Goal: Transaction & Acquisition: Obtain resource

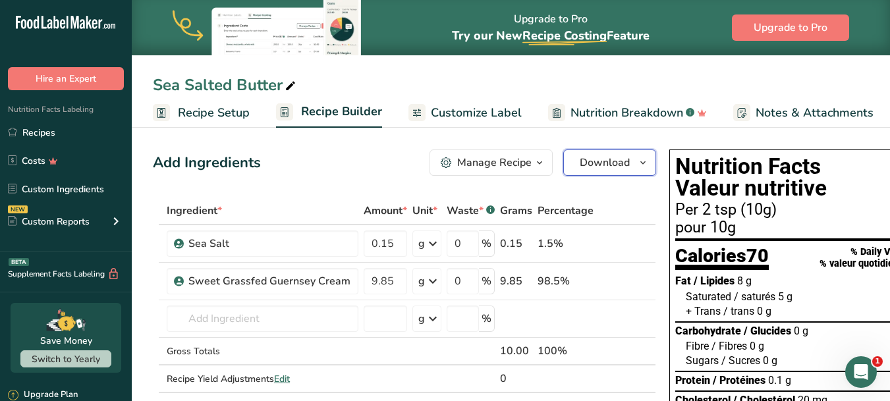
click at [635, 166] on span "button" at bounding box center [643, 163] width 16 height 16
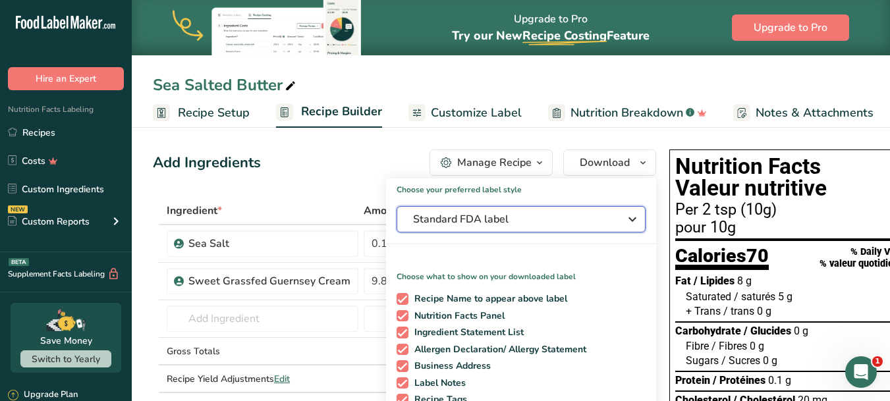
click at [574, 227] on button "Standard FDA label" at bounding box center [521, 219] width 249 height 26
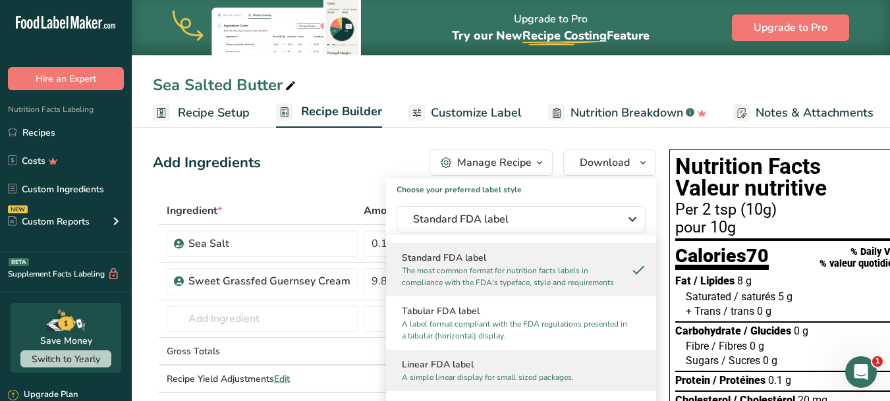
click at [519, 382] on p "A simple linear display for small sized packages." at bounding box center [515, 378] width 227 height 12
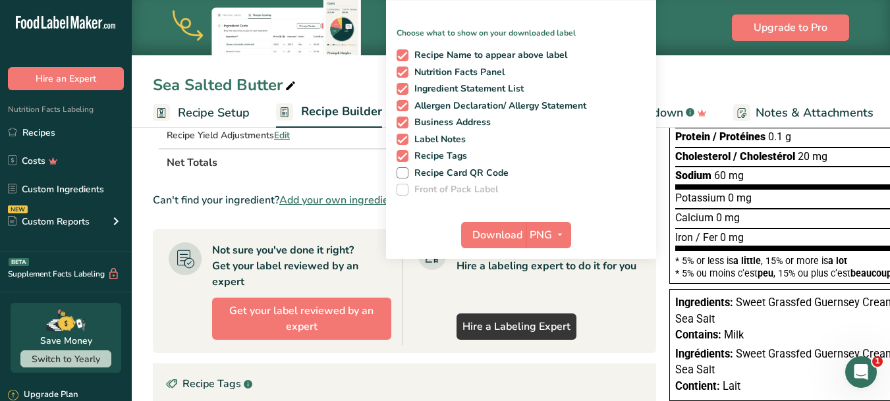
scroll to position [264, 0]
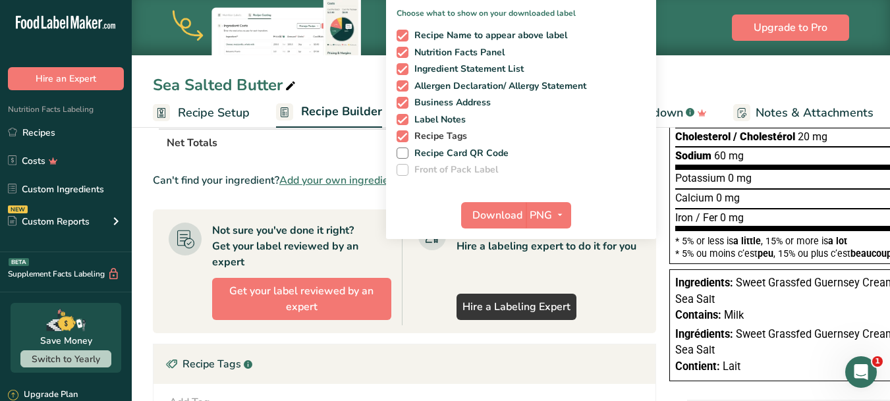
click at [400, 139] on span at bounding box center [403, 136] width 12 height 12
click at [400, 139] on input "Recipe Tags" at bounding box center [401, 136] width 9 height 9
click at [400, 139] on span at bounding box center [403, 136] width 12 height 12
click at [400, 139] on input "Recipe Tags" at bounding box center [401, 136] width 9 height 9
checkbox input "true"
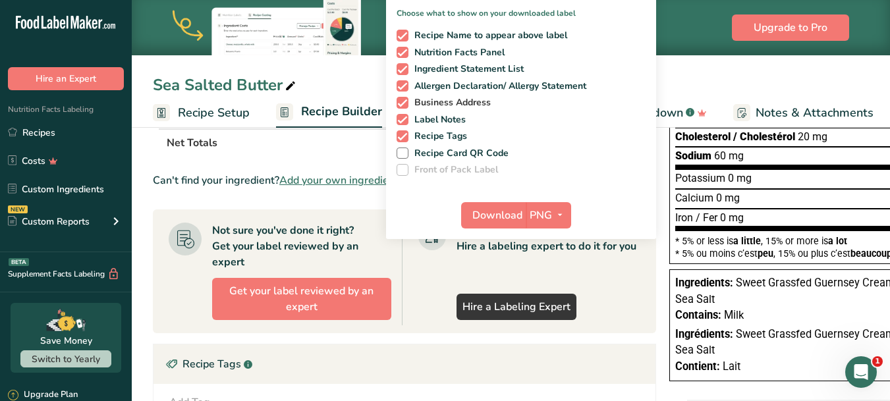
click at [400, 98] on span at bounding box center [403, 103] width 12 height 12
click at [400, 98] on input "Business Address" at bounding box center [401, 102] width 9 height 9
checkbox input "false"
click at [399, 118] on span at bounding box center [403, 120] width 12 height 12
click at [399, 118] on input "Label Notes" at bounding box center [401, 119] width 9 height 9
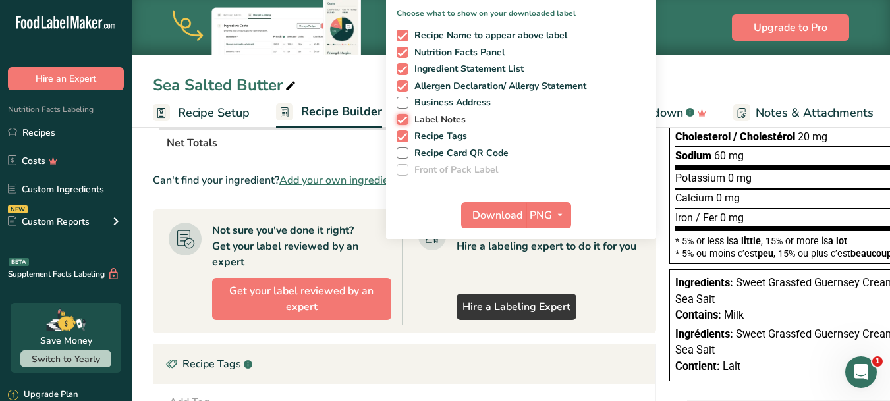
checkbox input "false"
click at [398, 136] on span at bounding box center [403, 136] width 12 height 12
click at [398, 136] on input "Recipe Tags" at bounding box center [401, 136] width 9 height 9
checkbox input "false"
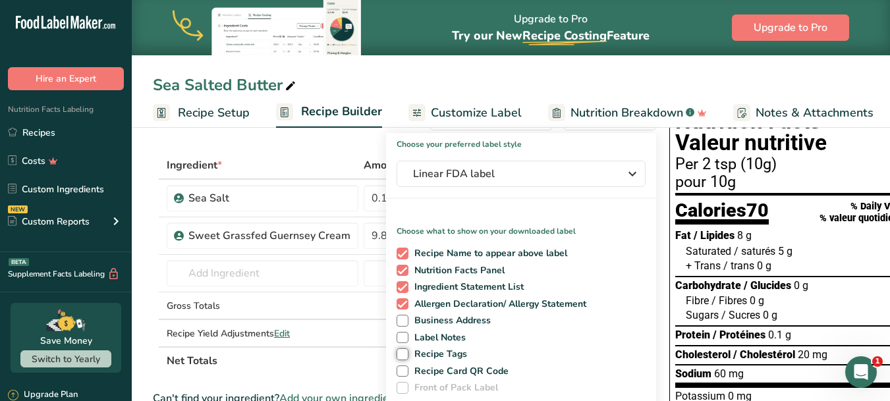
scroll to position [66, 0]
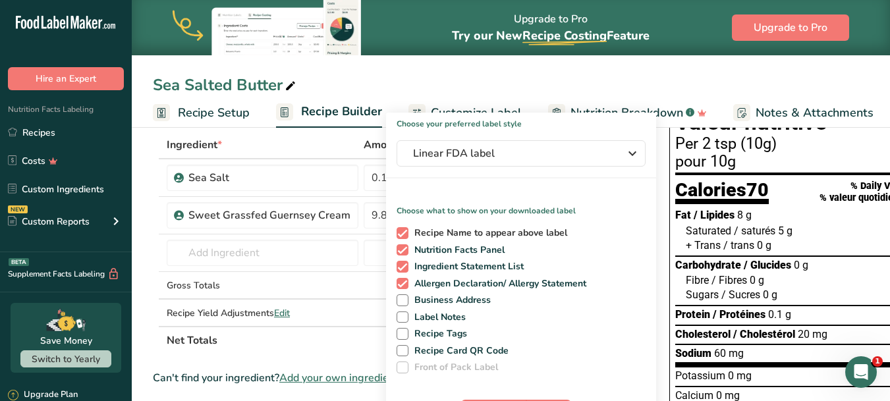
click at [398, 229] on span at bounding box center [403, 233] width 12 height 12
click at [398, 229] on input "Recipe Name to appear above label" at bounding box center [401, 233] width 9 height 9
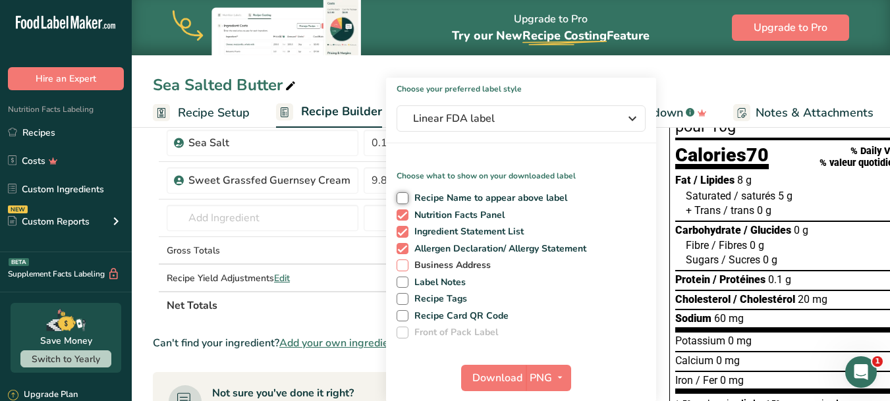
scroll to position [132, 0]
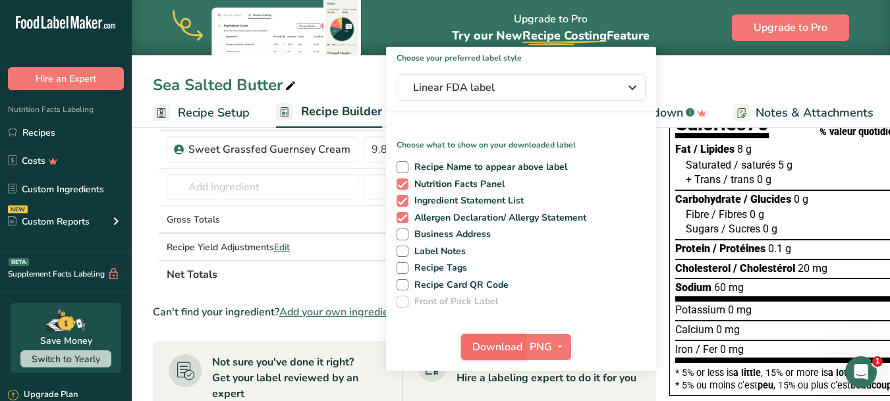
click at [507, 349] on span "Download" at bounding box center [498, 347] width 50 height 16
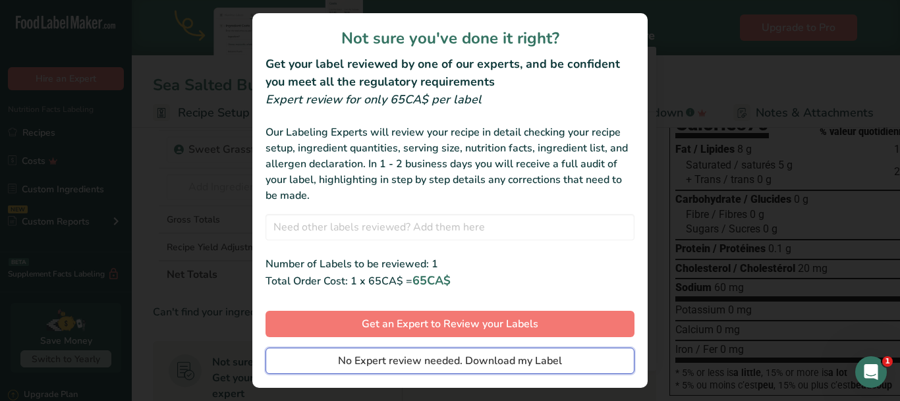
click at [418, 361] on span "No Expert review needed. Download my Label" at bounding box center [450, 361] width 224 height 16
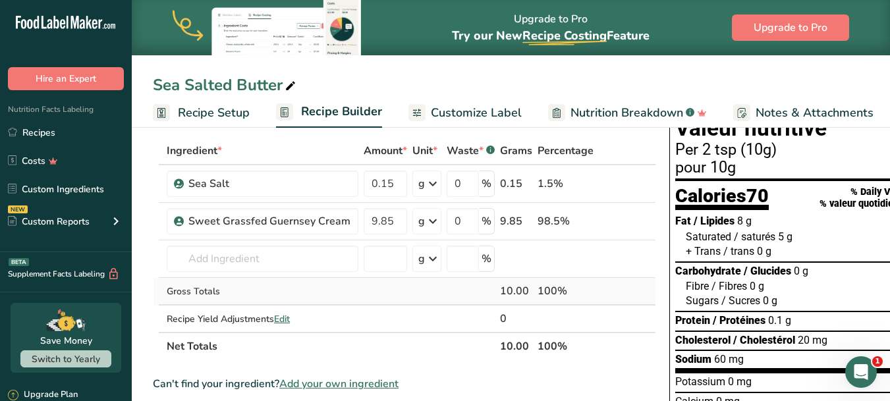
scroll to position [0, 0]
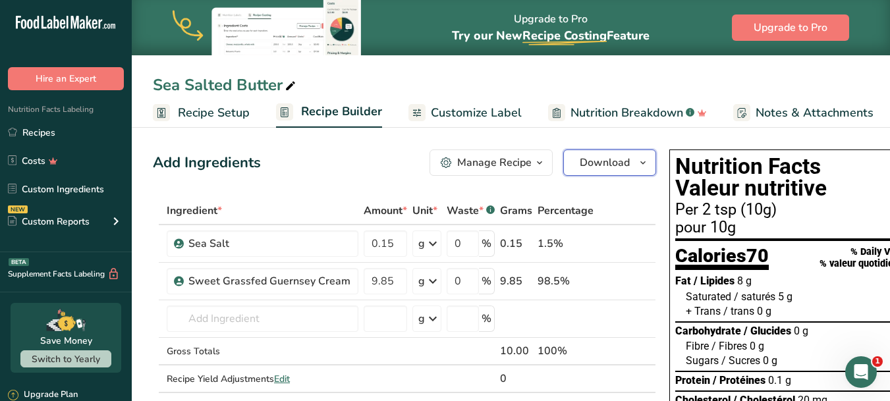
click at [623, 163] on span "Download" at bounding box center [605, 163] width 50 height 16
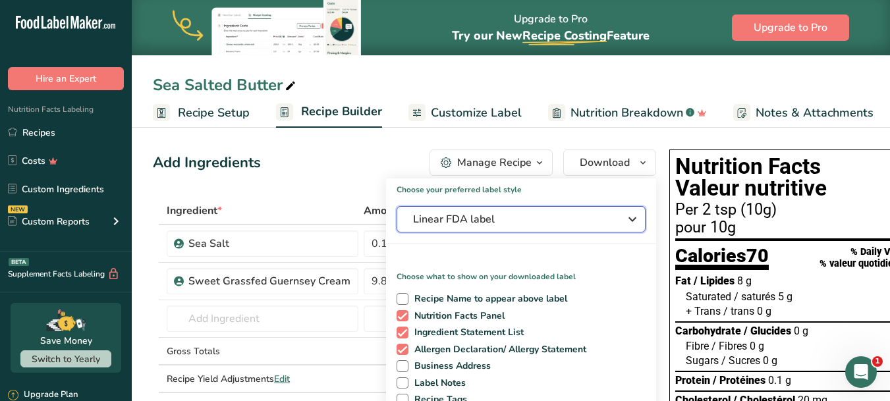
click at [469, 227] on button "Linear FDA label" at bounding box center [521, 219] width 249 height 26
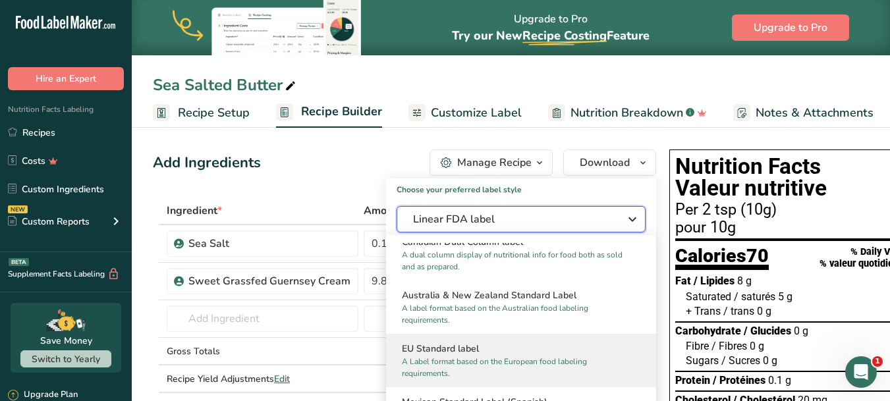
scroll to position [527, 0]
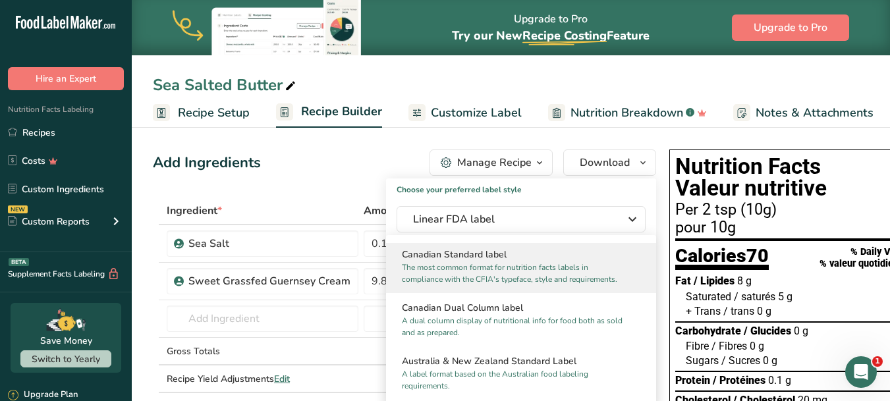
click at [493, 285] on p "The most common format for nutrition facts labels in compliance with the CFIA's…" at bounding box center [515, 274] width 227 height 24
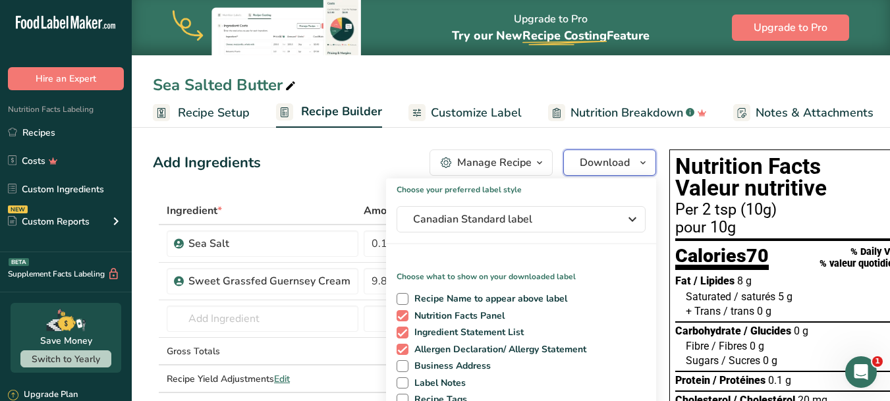
click at [595, 165] on span "Download" at bounding box center [605, 163] width 50 height 16
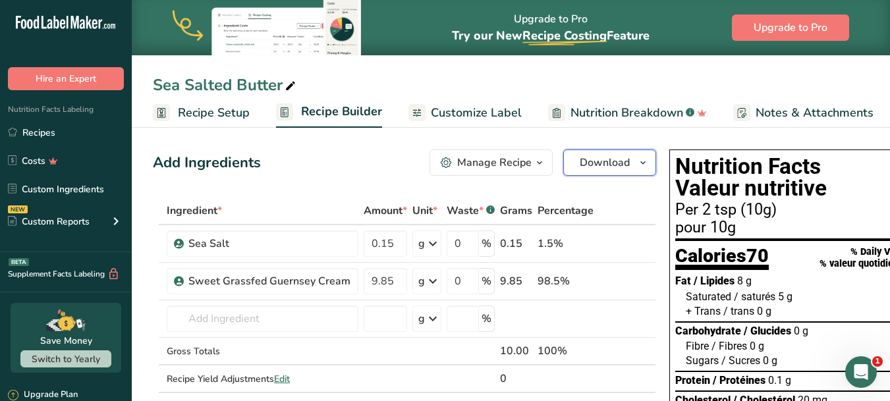
click at [585, 173] on button "Download" at bounding box center [609, 163] width 93 height 26
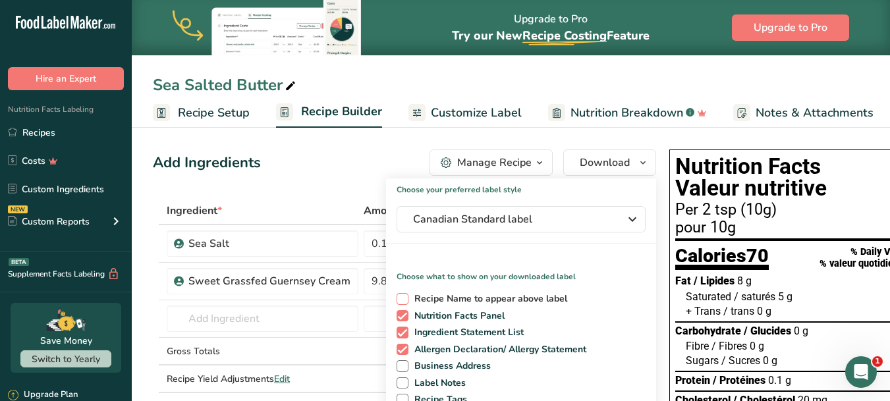
click at [399, 295] on span at bounding box center [403, 299] width 12 height 12
click at [399, 295] on input "Recipe Name to appear above label" at bounding box center [401, 299] width 9 height 9
click at [629, 161] on button "Download" at bounding box center [609, 163] width 93 height 26
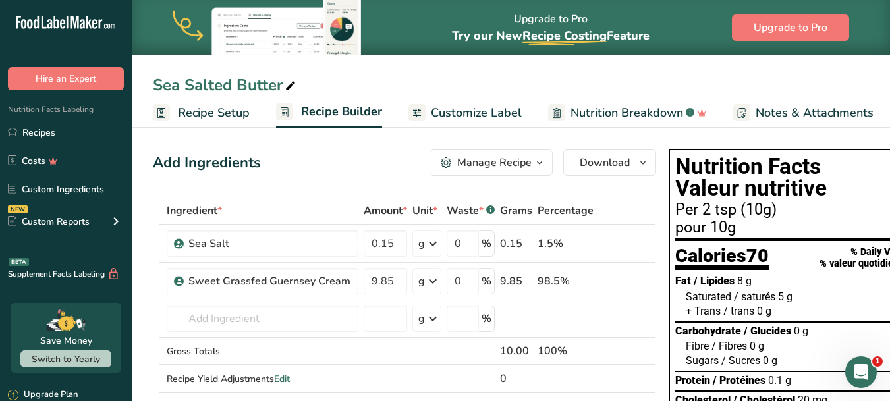
click at [614, 163] on span "Download" at bounding box center [605, 163] width 50 height 16
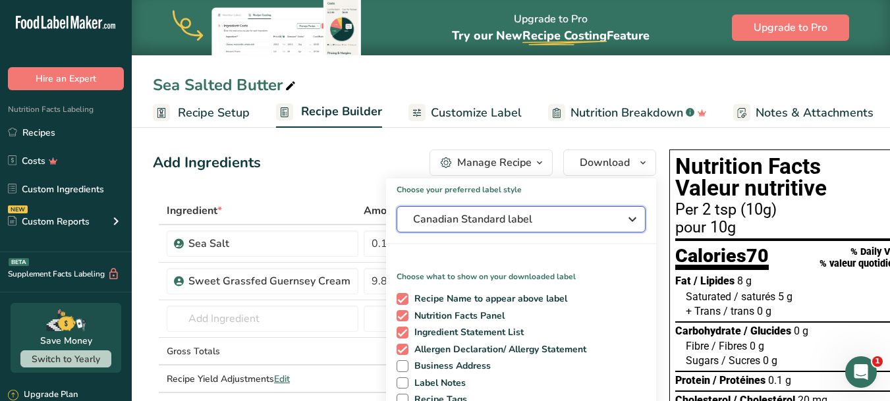
click at [473, 223] on span "Canadian Standard label" at bounding box center [512, 220] width 198 height 16
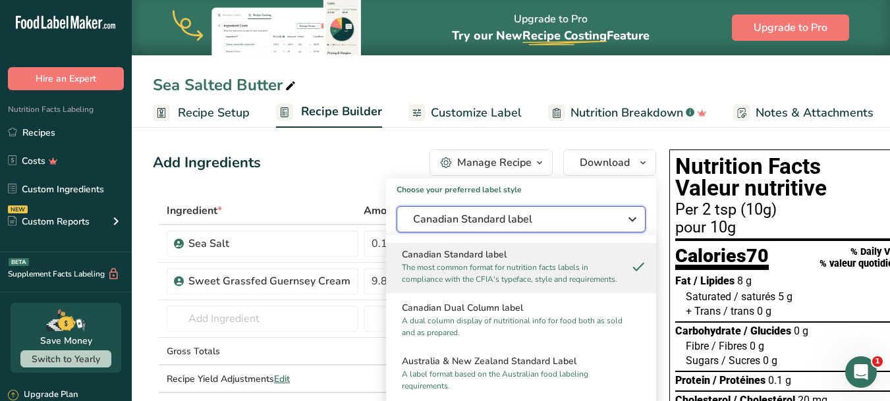
scroll to position [330, 0]
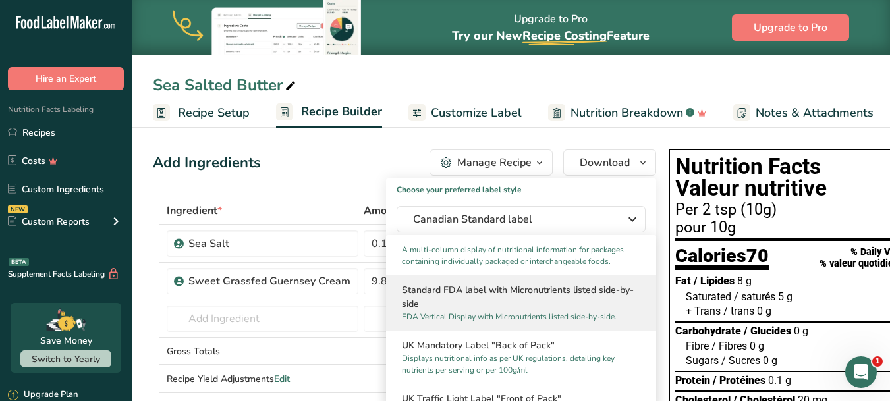
click at [529, 308] on h2 "Standard FDA label with Micronutrients listed side-by-side" at bounding box center [521, 297] width 239 height 28
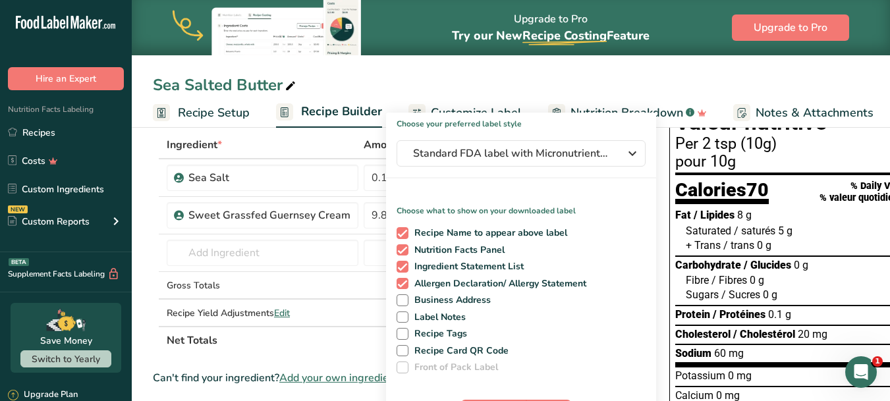
scroll to position [132, 0]
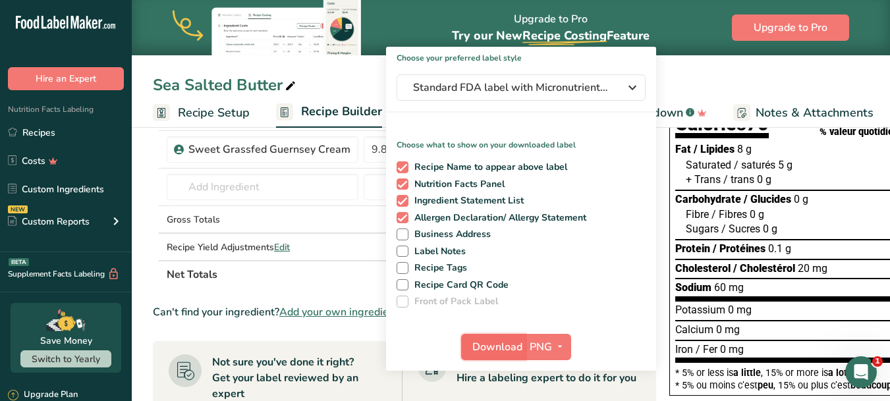
click at [496, 347] on span "Download" at bounding box center [498, 347] width 50 height 16
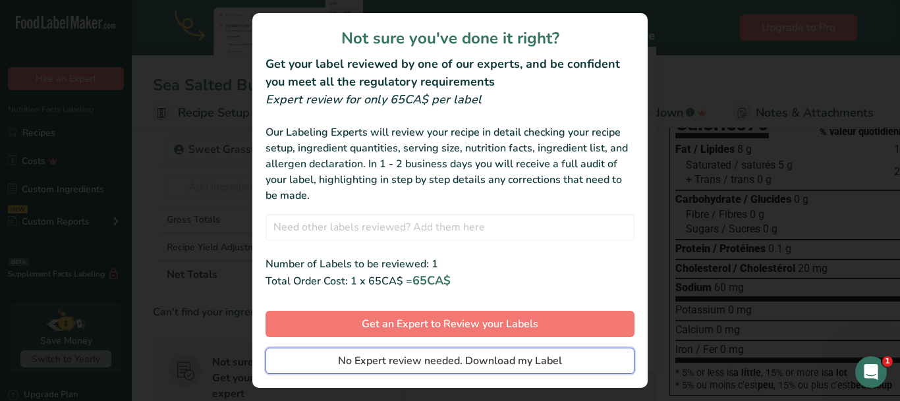
click at [441, 370] on button "No Expert review needed. Download my Label" at bounding box center [450, 361] width 369 height 26
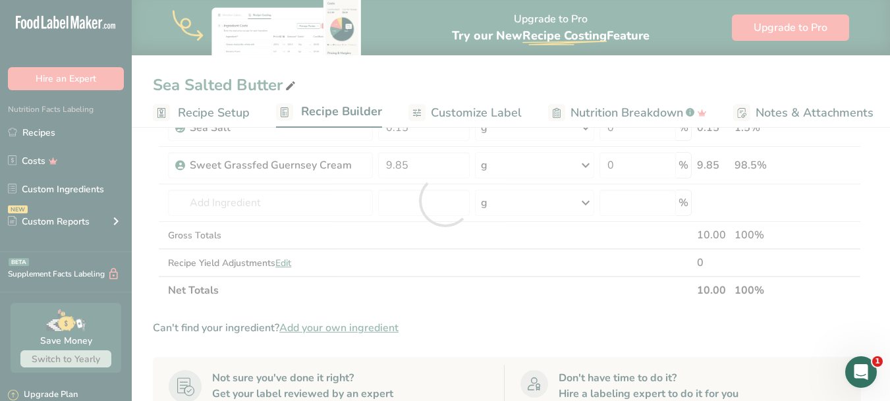
scroll to position [0, 0]
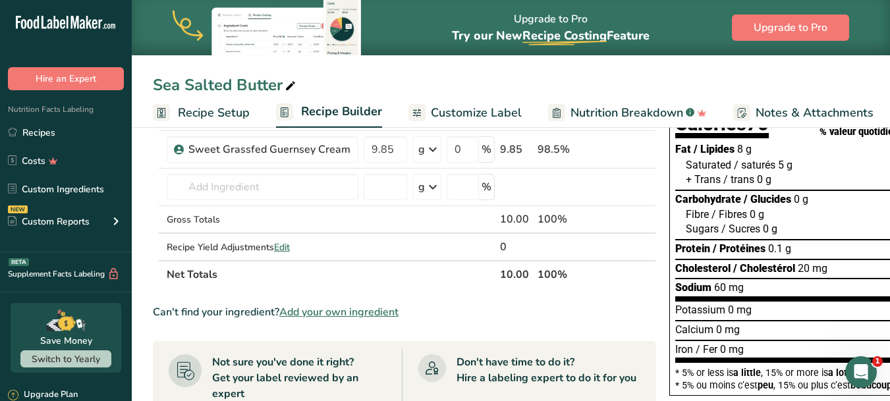
drag, startPoint x: 394, startPoint y: 89, endPoint x: 422, endPoint y: 92, distance: 28.5
click at [397, 89] on div "Sea Salted Butter" at bounding box center [511, 85] width 759 height 24
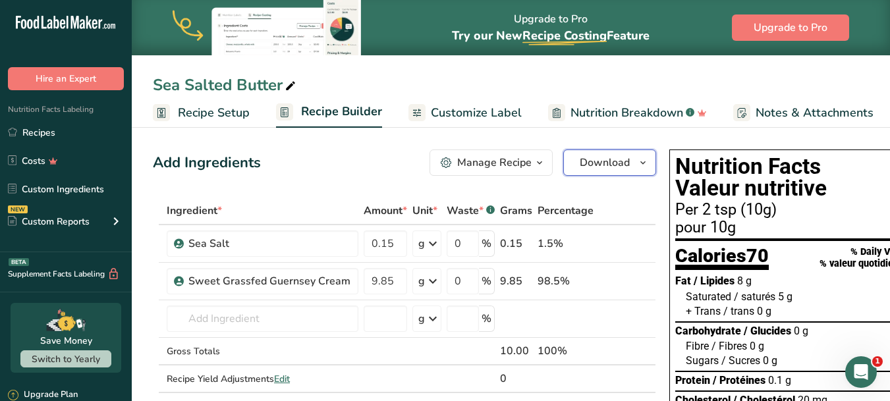
click at [581, 160] on span "Download" at bounding box center [605, 163] width 50 height 16
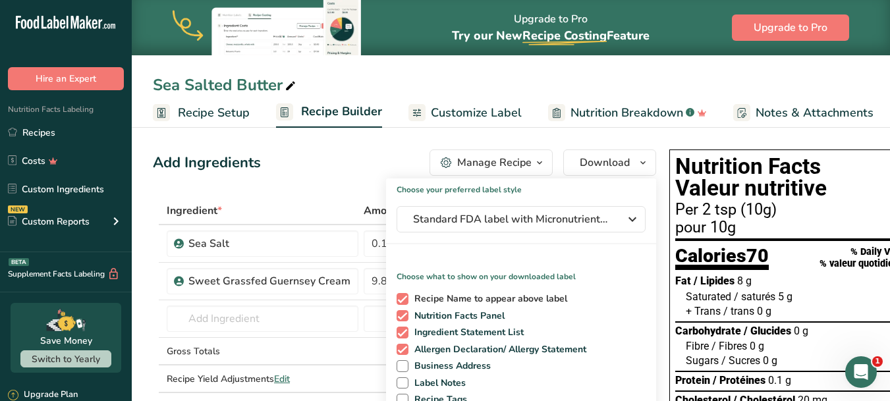
click at [401, 293] on span at bounding box center [403, 299] width 12 height 12
click at [401, 295] on input "Recipe Name to appear above label" at bounding box center [401, 299] width 9 height 9
checkbox input "false"
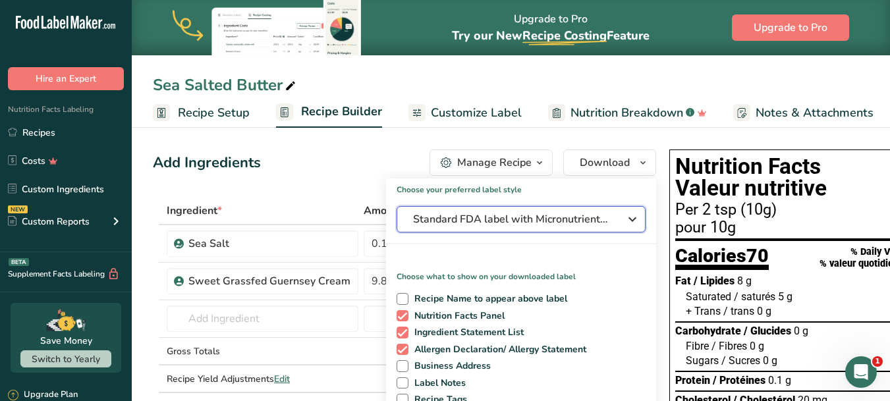
click at [616, 219] on div "Standard FDA label with Micronutrients listed side-by-side" at bounding box center [521, 220] width 216 height 16
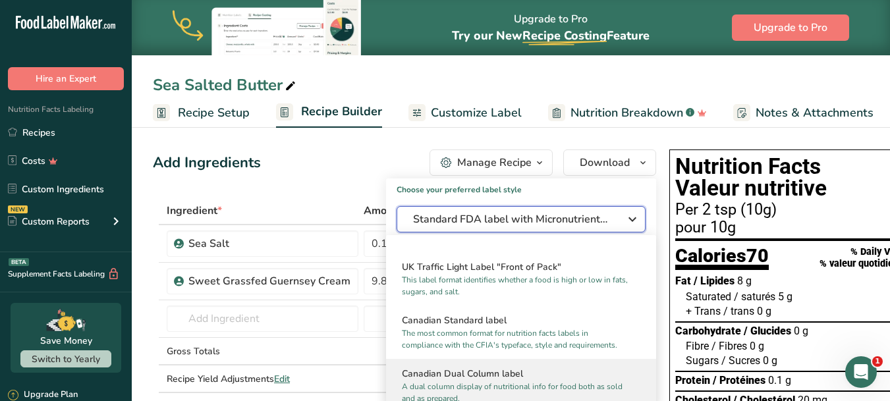
scroll to position [527, 0]
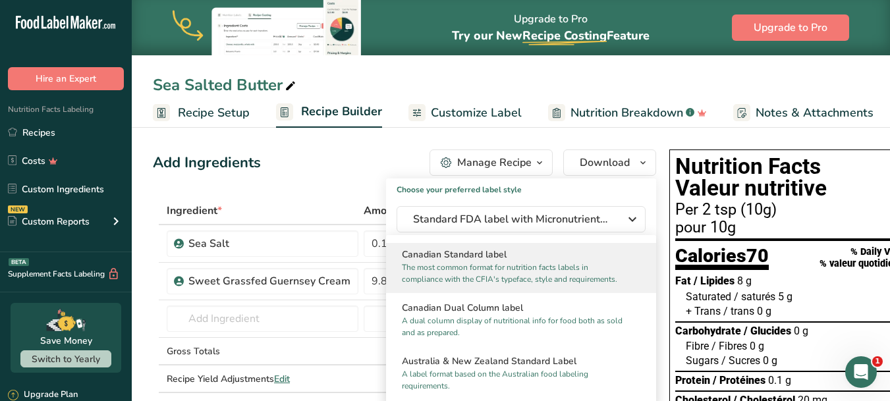
click at [498, 262] on h2 "Canadian Standard label" at bounding box center [521, 255] width 239 height 14
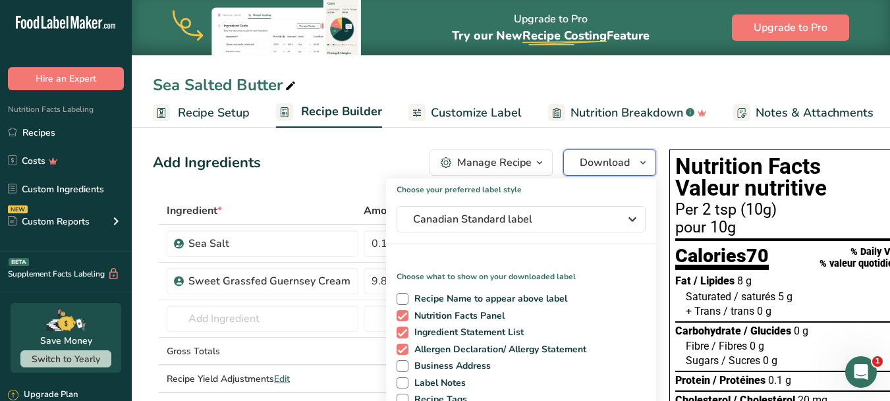
click at [598, 160] on span "Download" at bounding box center [605, 163] width 50 height 16
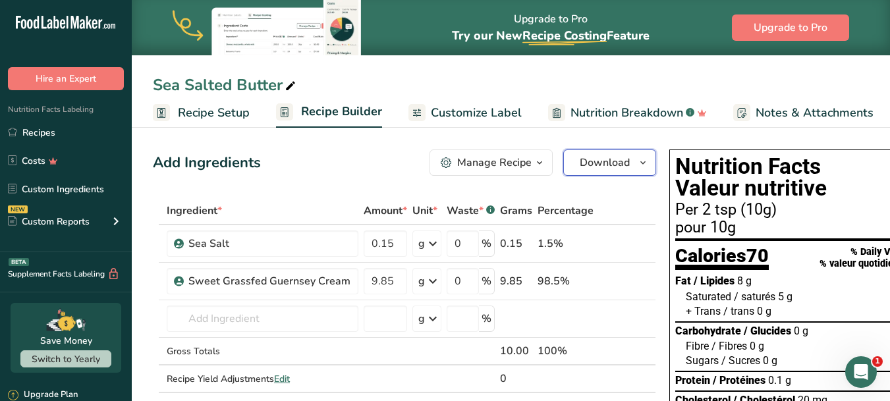
click at [606, 165] on span "Download" at bounding box center [605, 163] width 50 height 16
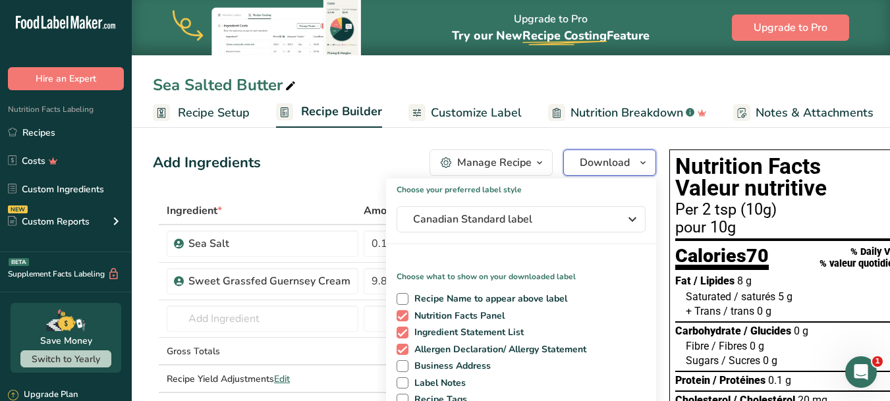
click at [592, 169] on span "Download" at bounding box center [605, 163] width 50 height 16
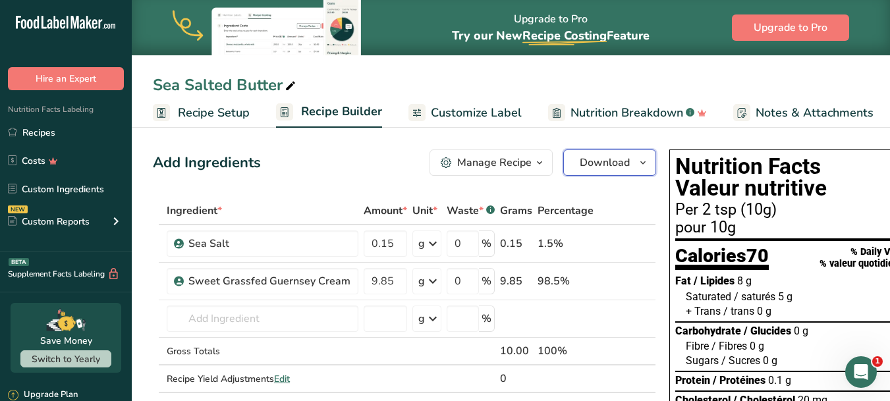
click at [581, 169] on span "Download" at bounding box center [605, 163] width 50 height 16
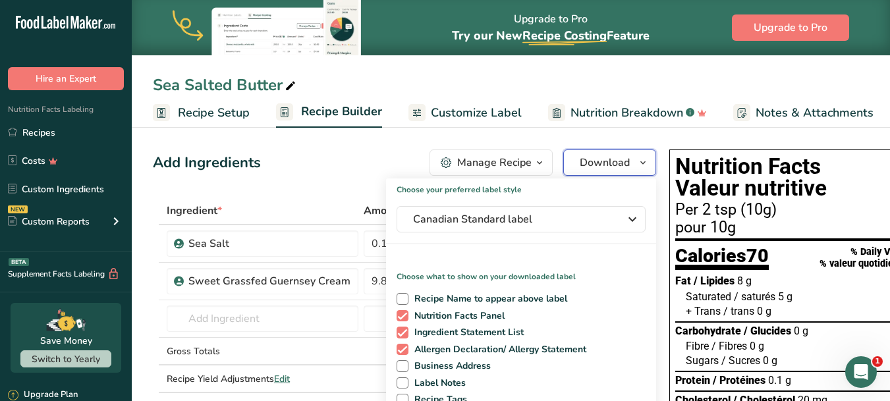
scroll to position [132, 0]
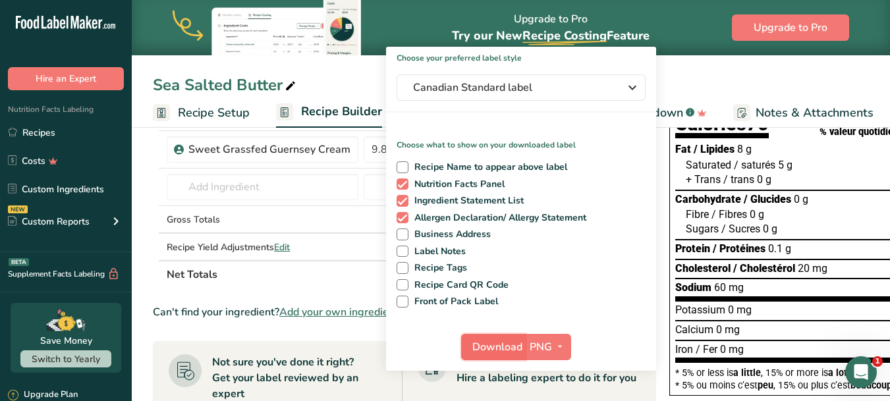
click at [503, 345] on span "Download" at bounding box center [498, 347] width 50 height 16
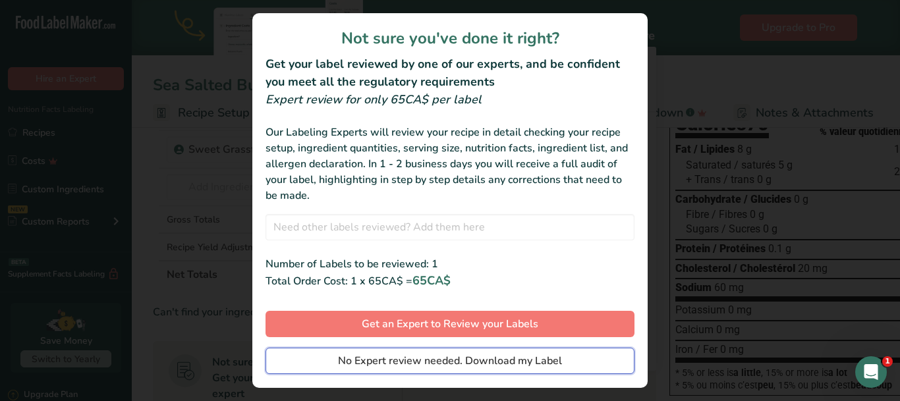
click at [476, 357] on span "No Expert review needed. Download my Label" at bounding box center [450, 361] width 224 height 16
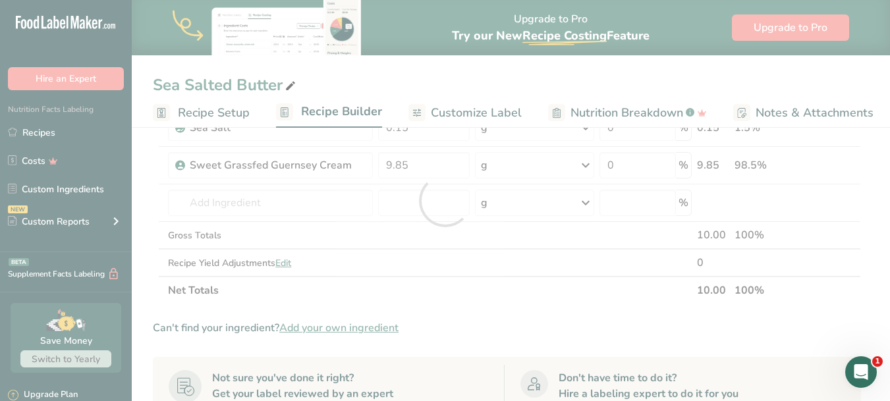
scroll to position [0, 0]
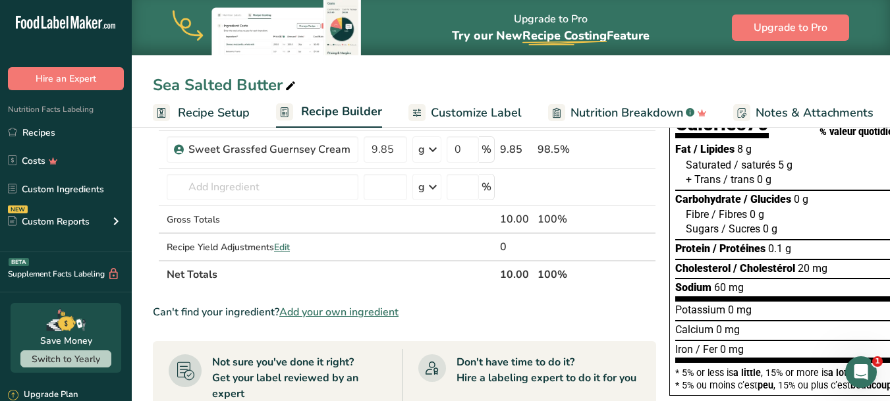
click at [393, 84] on div "Sea Salted Butter" at bounding box center [511, 85] width 759 height 24
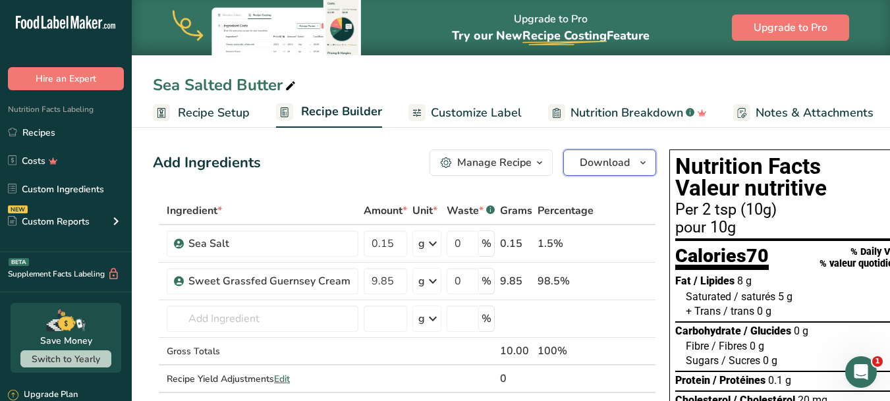
click at [594, 162] on span "Download" at bounding box center [605, 163] width 50 height 16
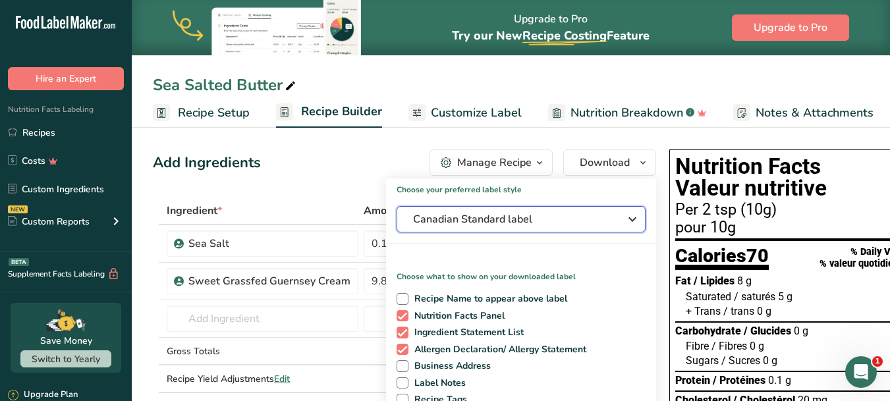
click at [498, 225] on span "Canadian Standard label" at bounding box center [512, 220] width 198 height 16
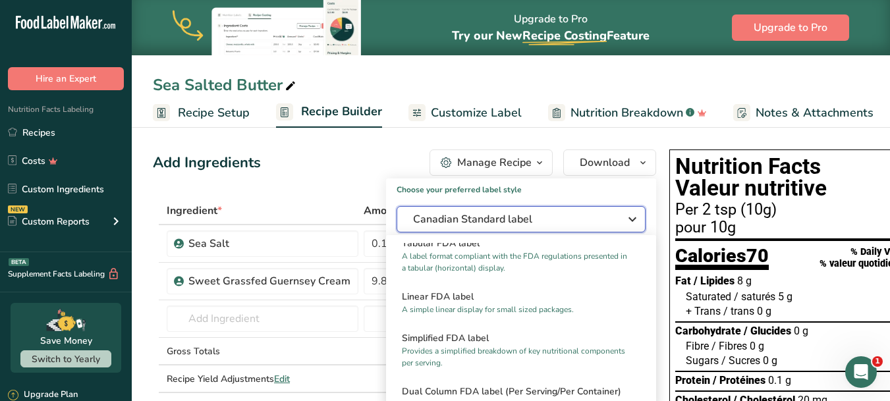
scroll to position [2, 0]
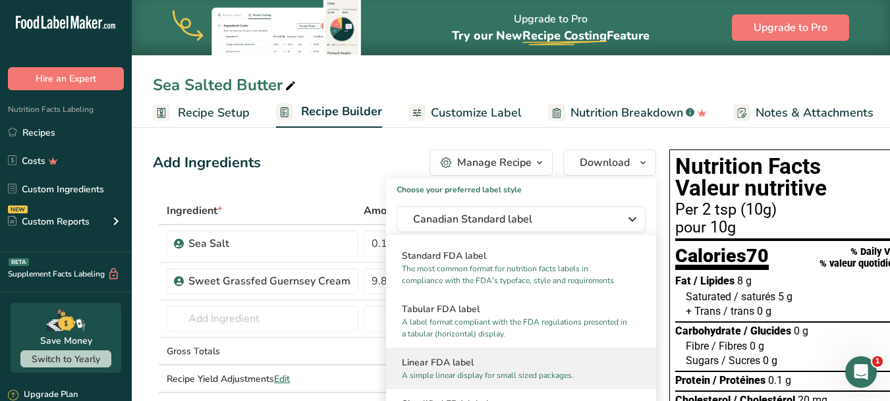
click at [470, 368] on h2 "Linear FDA label" at bounding box center [521, 363] width 239 height 14
click at [476, 364] on h2 "Linear FDA label" at bounding box center [521, 363] width 239 height 14
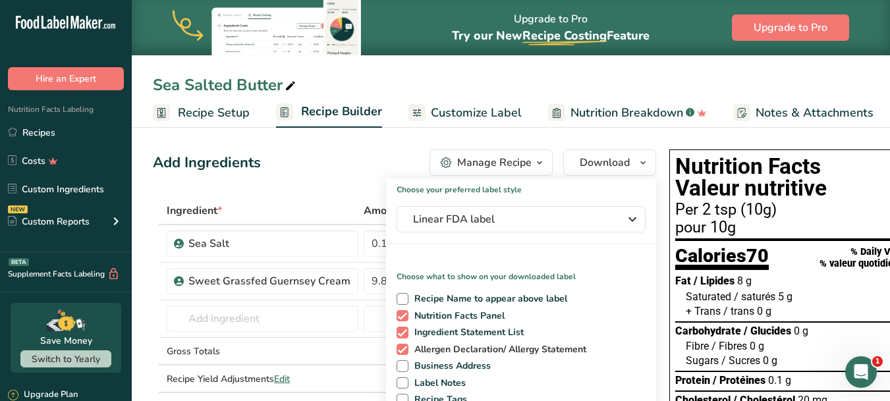
scroll to position [132, 0]
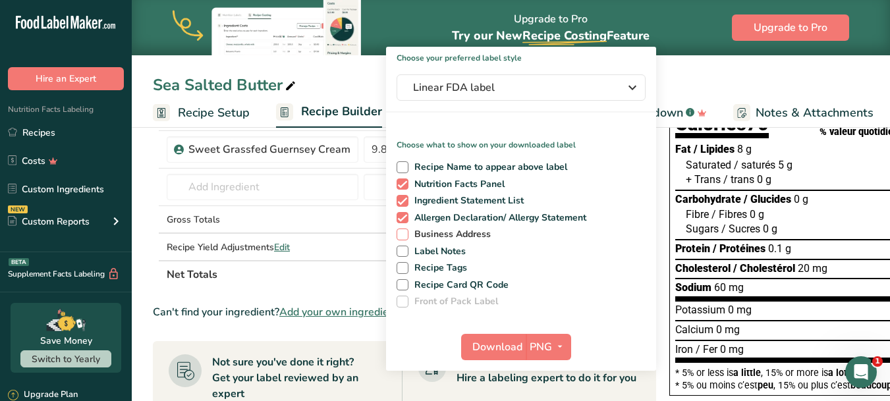
click at [401, 239] on span at bounding box center [403, 235] width 12 height 12
click at [401, 239] on input "Business Address" at bounding box center [401, 234] width 9 height 9
checkbox input "true"
click at [496, 351] on span "Download" at bounding box center [498, 347] width 50 height 16
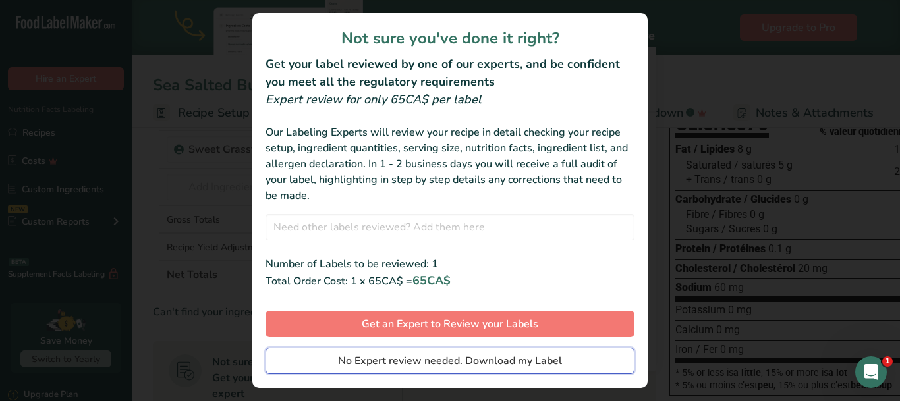
click at [507, 362] on span "No Expert review needed. Download my Label" at bounding box center [450, 361] width 224 height 16
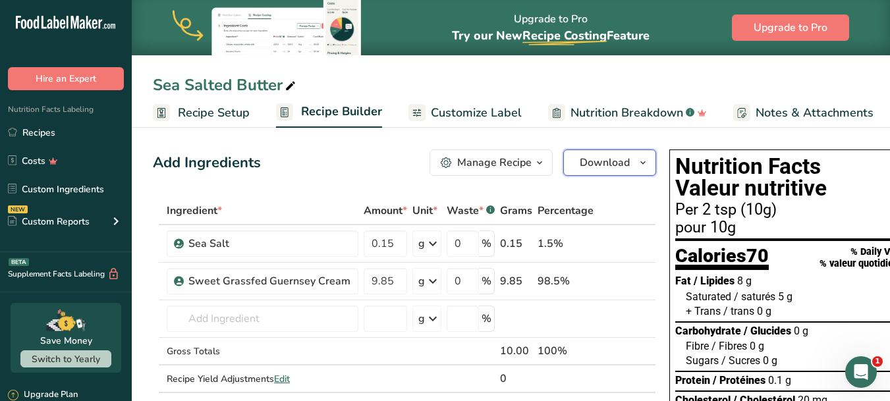
click at [623, 164] on span "Download" at bounding box center [605, 163] width 50 height 16
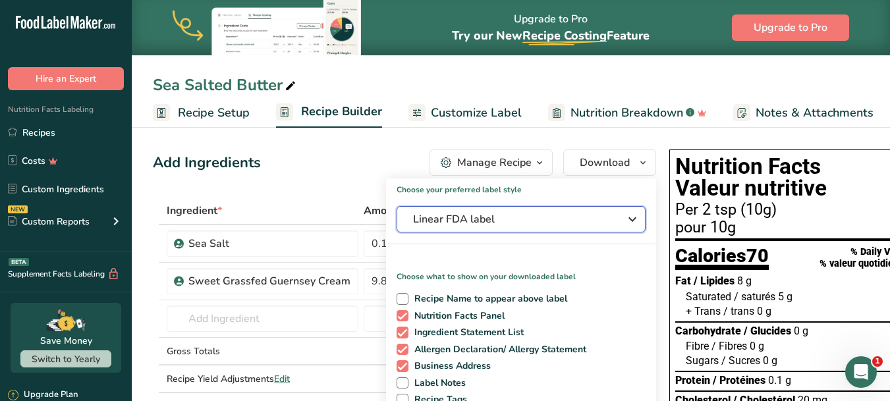
click at [510, 225] on span "Linear FDA label" at bounding box center [512, 220] width 198 height 16
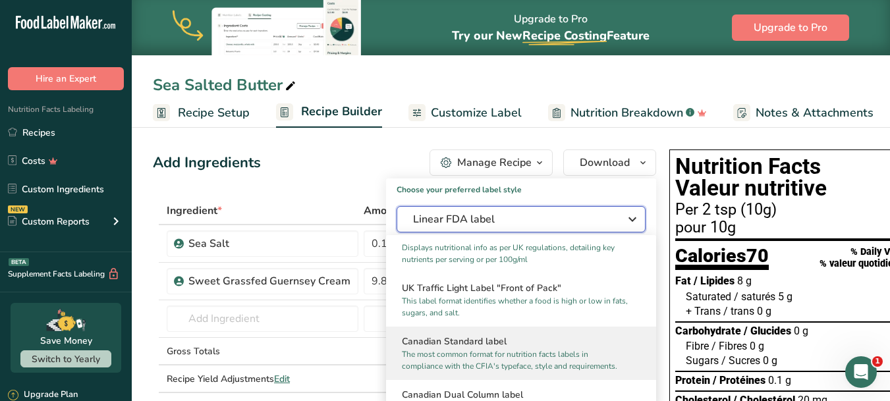
scroll to position [463, 0]
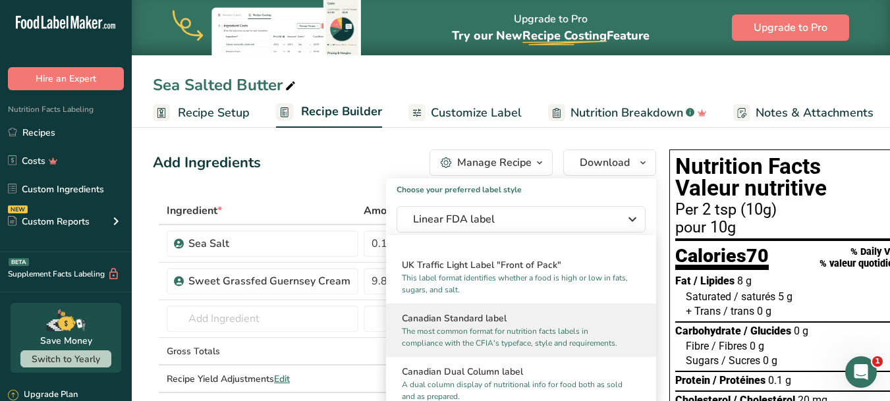
click at [436, 347] on p "The most common format for nutrition facts labels in compliance with the CFIA's…" at bounding box center [515, 338] width 227 height 24
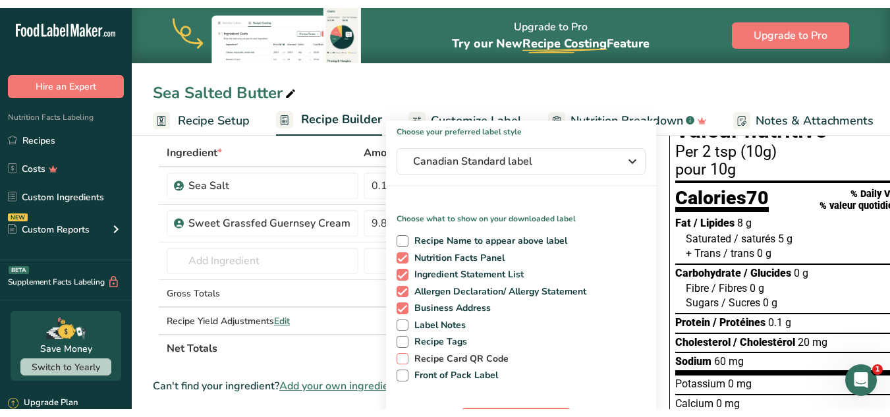
scroll to position [132, 0]
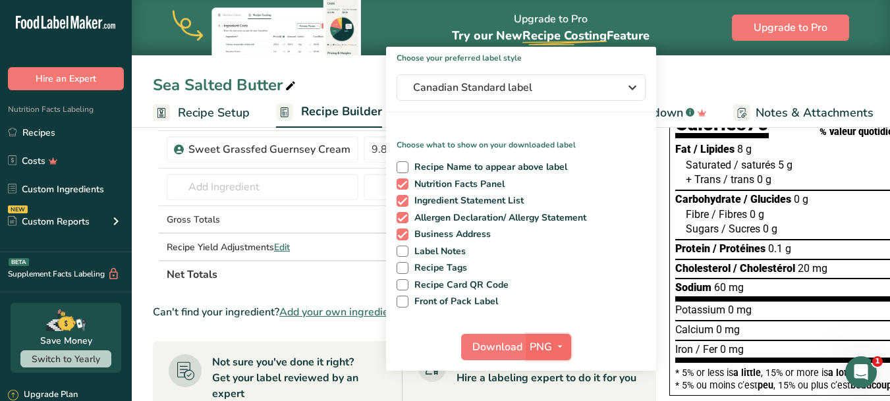
click at [546, 351] on span "PNG" at bounding box center [541, 347] width 22 height 16
click at [542, 389] on link "BMP" at bounding box center [550, 396] width 42 height 22
click at [506, 342] on span "Download" at bounding box center [497, 347] width 50 height 16
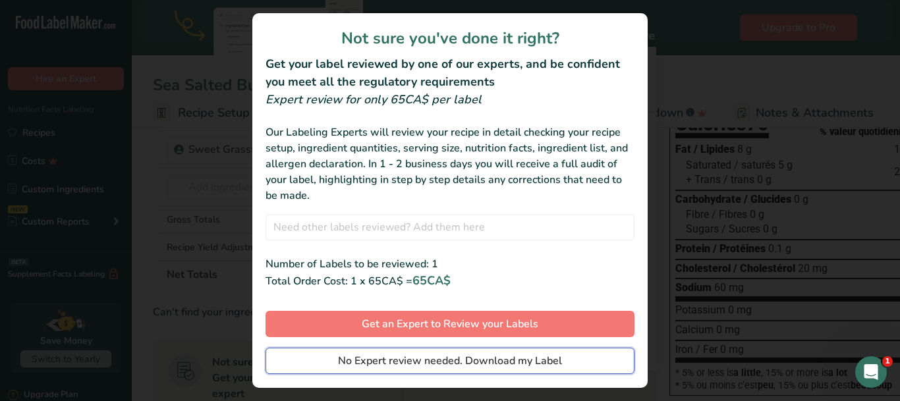
click at [409, 364] on span "No Expert review needed. Download my Label" at bounding box center [450, 361] width 224 height 16
